Goal: Information Seeking & Learning: Learn about a topic

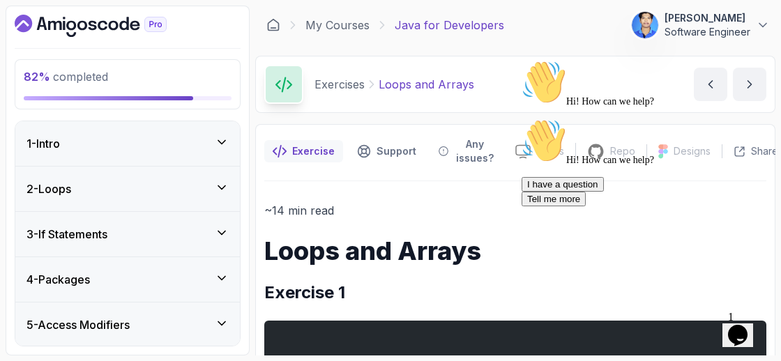
scroll to position [6467, 0]
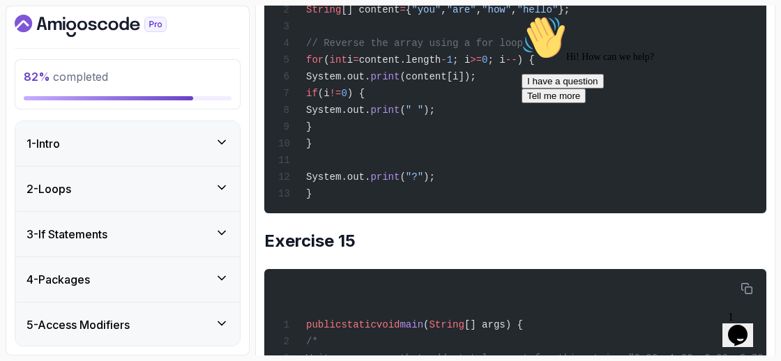
click at [521, 15] on icon "Chat attention grabber" at bounding box center [521, 15] width 0 height 0
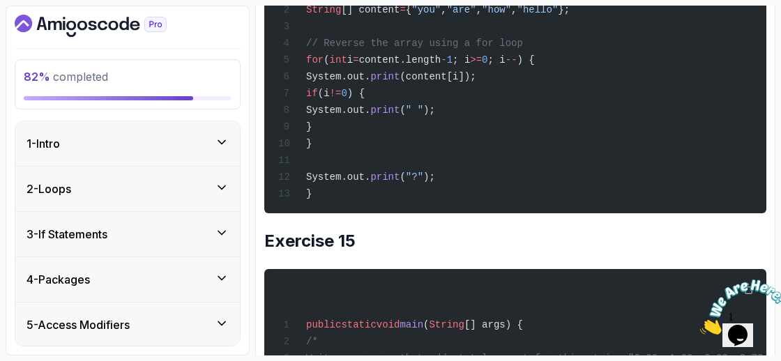
click at [700, 325] on icon "Close" at bounding box center [700, 331] width 0 height 12
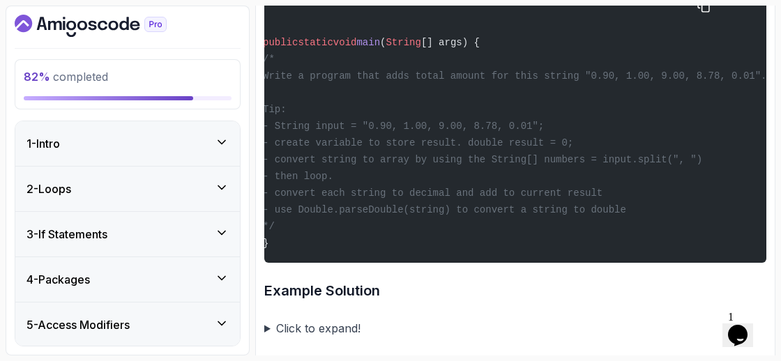
scroll to position [0, 43]
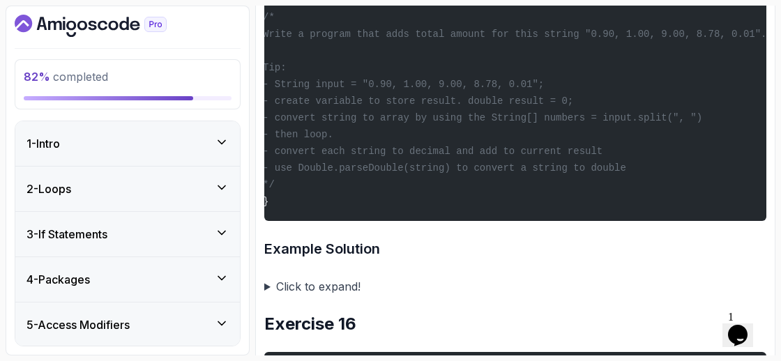
click at [654, 191] on div "public static void main ( String [] args) { /* Write a program that adds total …" at bounding box center [471, 82] width 479 height 259
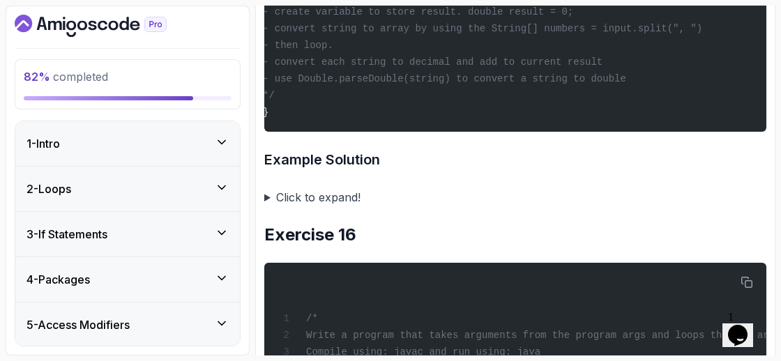
scroll to position [6900, 0]
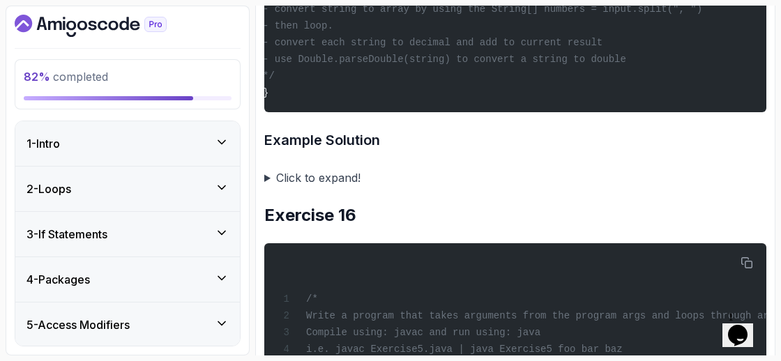
click at [268, 187] on summary "Click to expand!" at bounding box center [515, 178] width 502 height 20
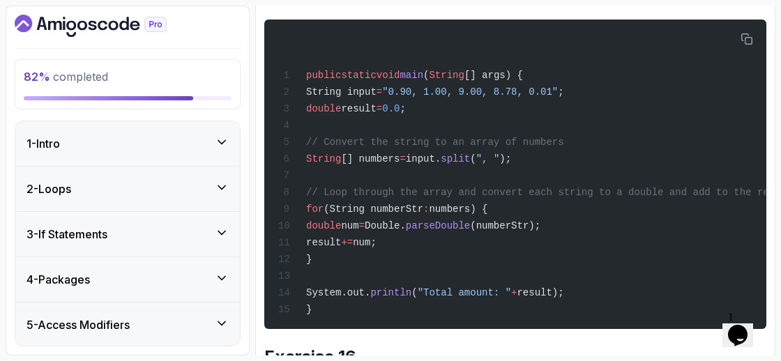
scroll to position [7085, 0]
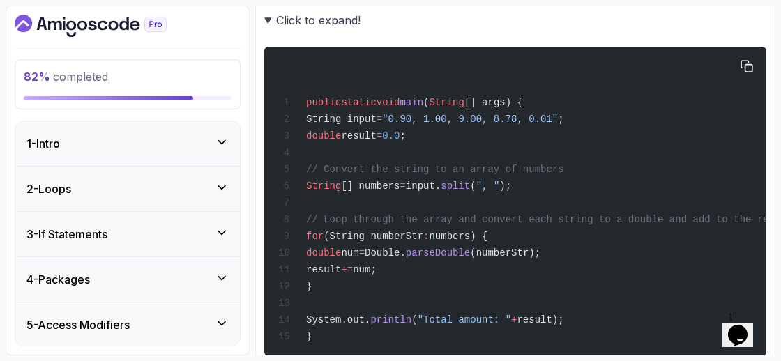
click at [429, 203] on div "public static void main ( String [] args) { String input = "0.90, 1.00, 9.00, 8…" at bounding box center [514, 201] width 479 height 293
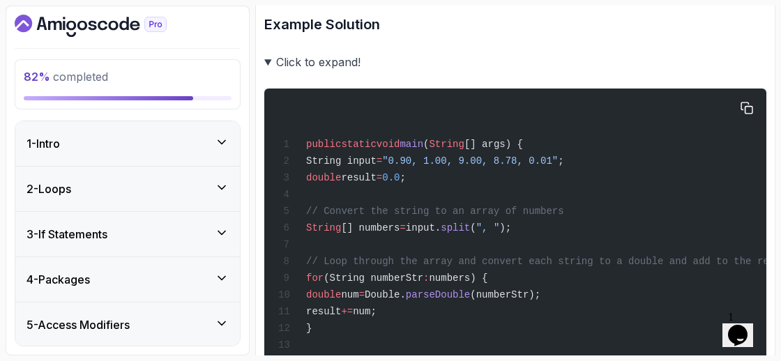
click at [429, 203] on pre "public static void main ( String [] args) { String input = "0.90, 1.00, 9.00, 8…" at bounding box center [515, 243] width 502 height 309
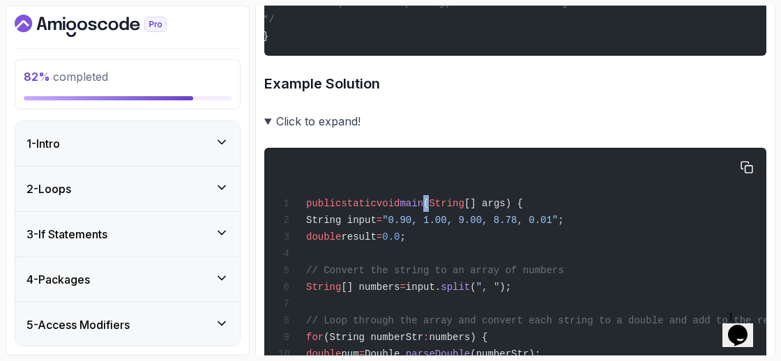
scroll to position [6931, 0]
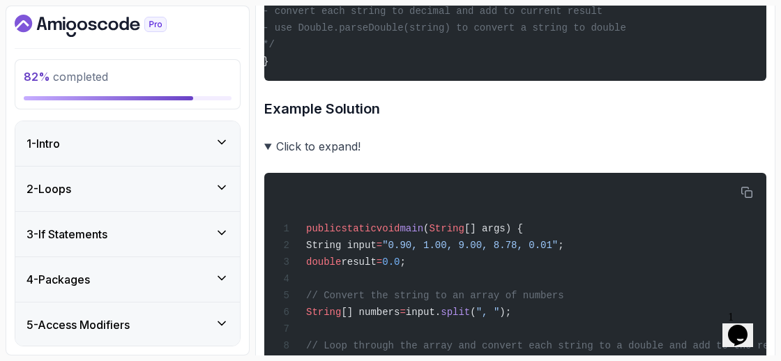
drag, startPoint x: 446, startPoint y: 200, endPoint x: 371, endPoint y: 137, distance: 98.0
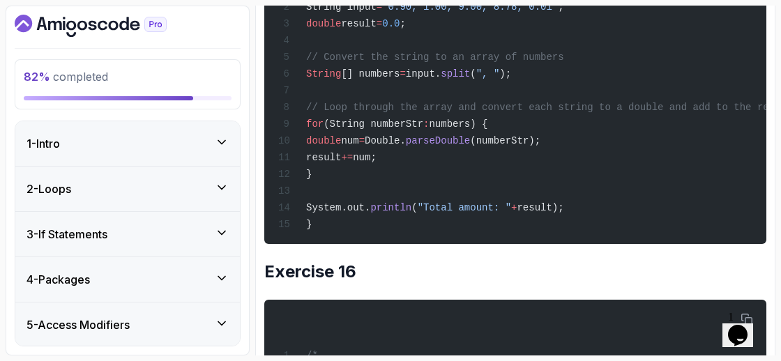
scroll to position [7176, 0]
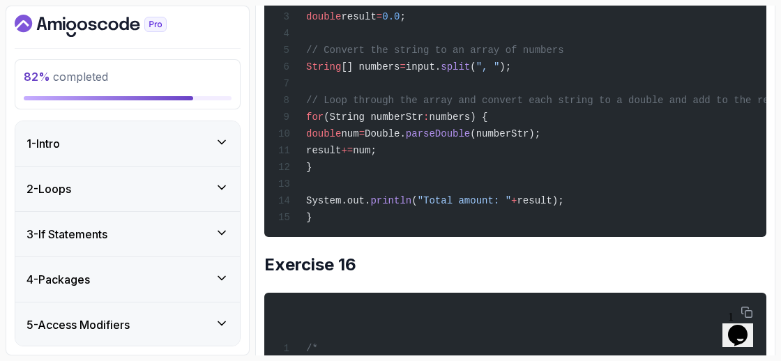
click at [622, 188] on div "public static void main ( String [] args) { String input = "0.90, 1.00, 9.00, 8…" at bounding box center [514, 82] width 479 height 293
click at [616, 184] on div "public static void main ( String [] args) { String input = "0.90, 1.00, 9.00, 8…" at bounding box center [514, 82] width 479 height 293
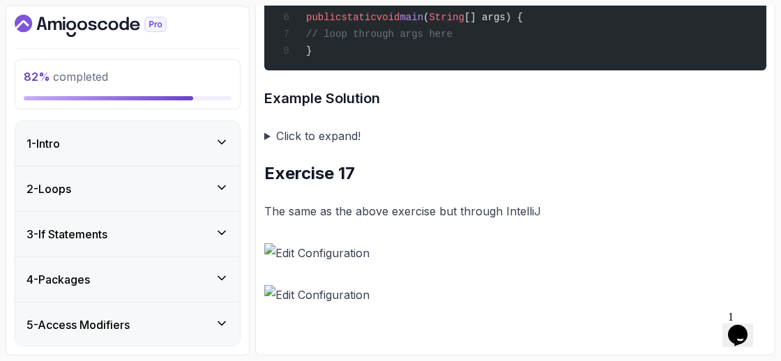
scroll to position [7731, 0]
click at [271, 139] on summary "Click to expand!" at bounding box center [515, 136] width 502 height 20
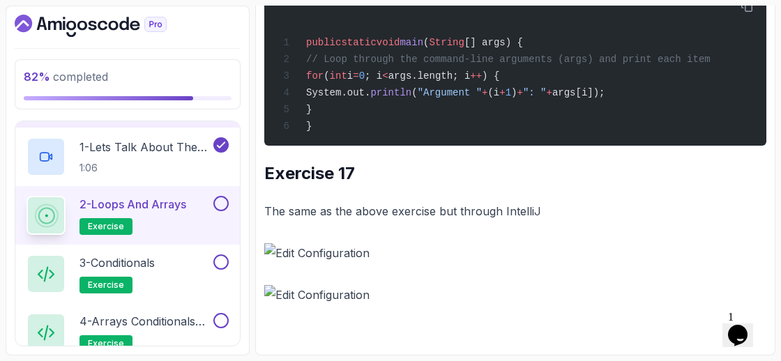
scroll to position [804, 0]
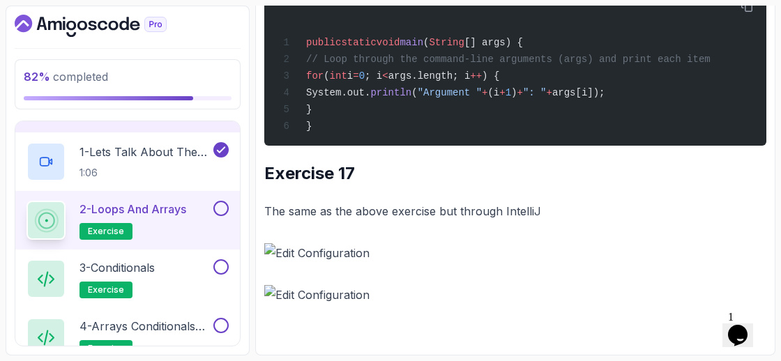
click at [219, 206] on button at bounding box center [220, 208] width 15 height 15
click at [139, 273] on h2 "3 - Conditionals exercise" at bounding box center [116, 278] width 75 height 39
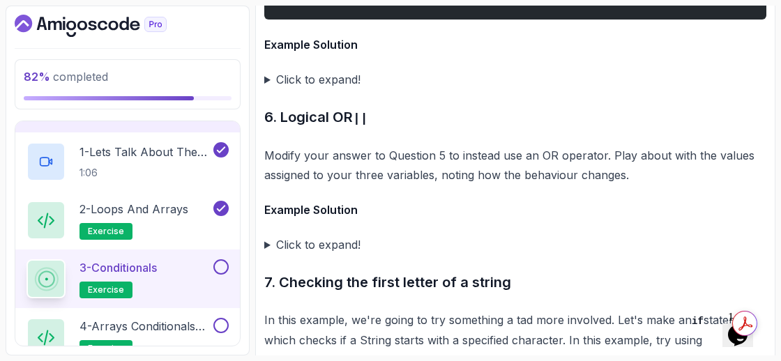
scroll to position [4562, 0]
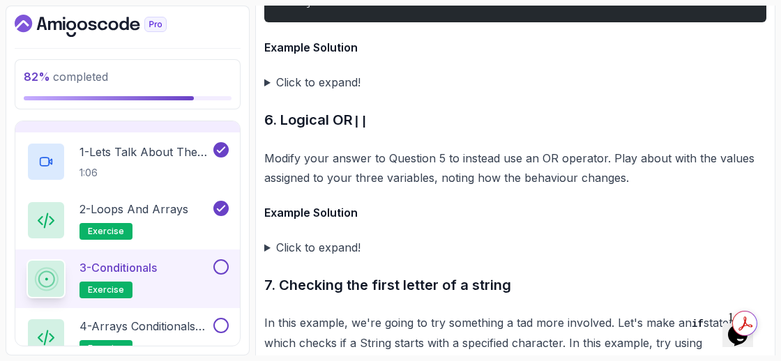
drag, startPoint x: 342, startPoint y: 186, endPoint x: 665, endPoint y: 168, distance: 323.2
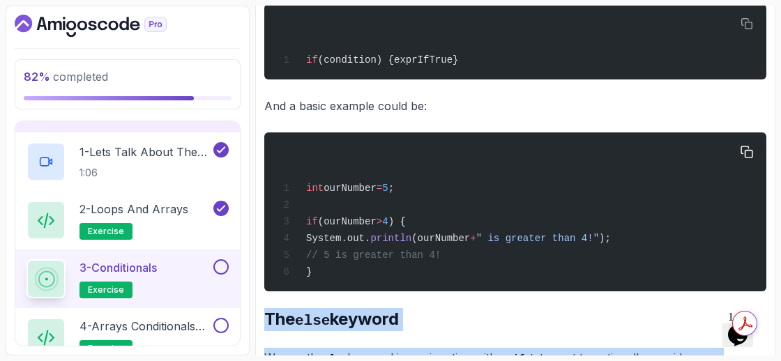
drag, startPoint x: 677, startPoint y: 254, endPoint x: 721, endPoint y: 206, distance: 65.1
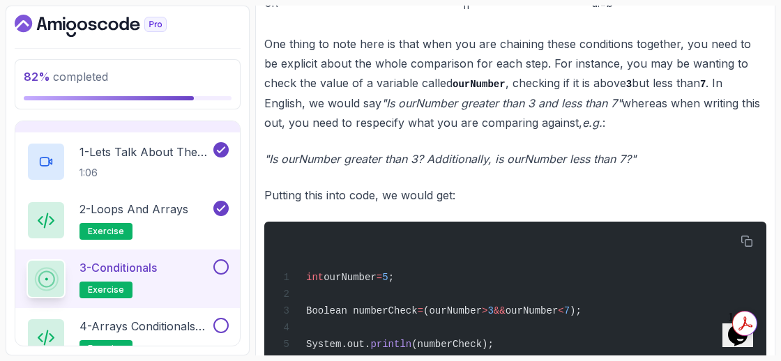
scroll to position [1300, 0]
